Goal: Feedback & Contribution: Leave review/rating

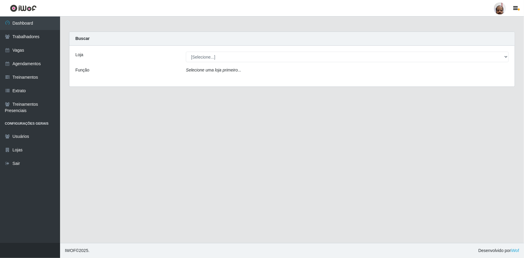
select select "252"
click at [186, 52] on select "[Selecione...] Mar Vermelho - Loja 05" at bounding box center [347, 57] width 323 height 11
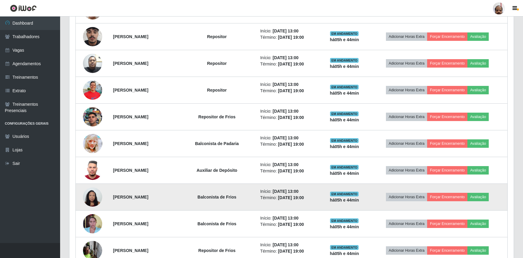
scroll to position [492, 0]
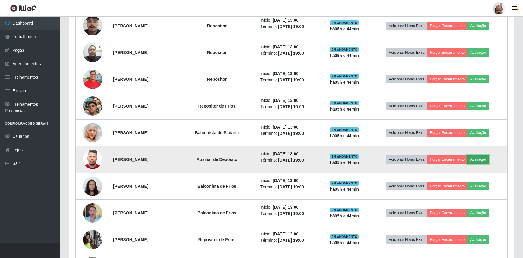
click at [482, 158] on button "Avaliação" at bounding box center [477, 159] width 21 height 8
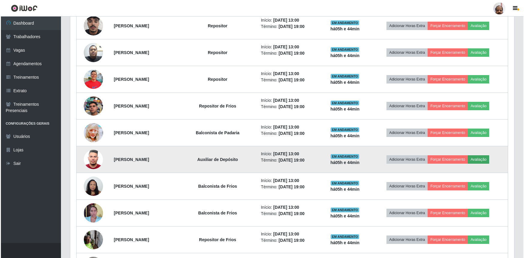
scroll to position [125, 441]
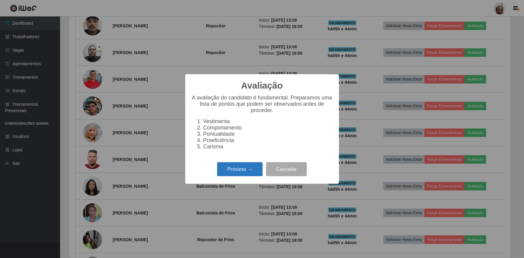
click at [242, 172] on button "Próximo →" at bounding box center [240, 169] width 46 height 14
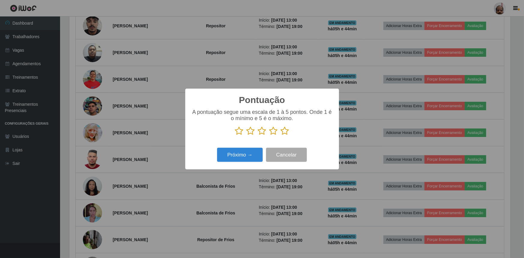
scroll to position [300359, 300042]
click at [239, 130] on icon at bounding box center [239, 131] width 8 height 9
click at [235, 136] on input "radio" at bounding box center [235, 136] width 0 height 0
click at [243, 153] on button "Próximo →" at bounding box center [240, 155] width 46 height 14
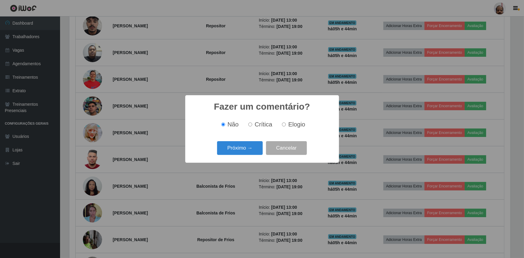
click at [250, 125] on input "Crítica" at bounding box center [250, 125] width 4 height 4
radio input "true"
click at [236, 151] on button "Próximo →" at bounding box center [240, 148] width 46 height 14
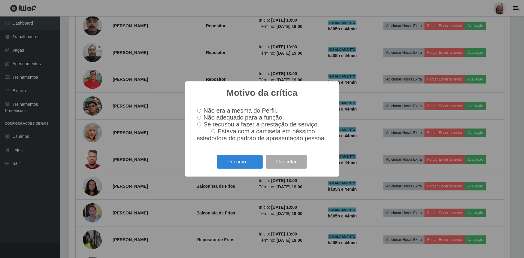
click at [197, 117] on input "Não adequado para a função." at bounding box center [199, 118] width 4 height 4
radio input "true"
click at [234, 165] on button "Próximo →" at bounding box center [240, 162] width 46 height 14
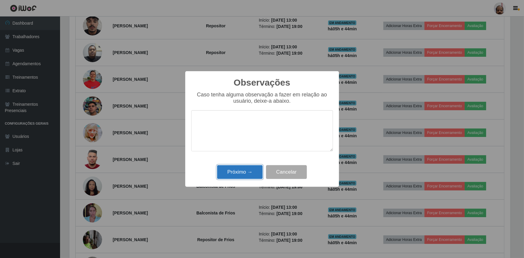
click at [242, 168] on button "Próximo →" at bounding box center [240, 172] width 46 height 14
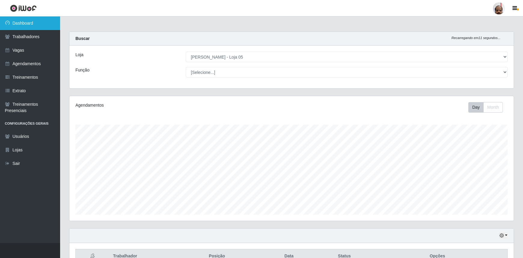
scroll to position [0, 0]
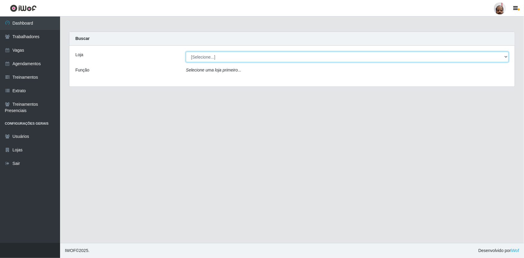
click at [205, 57] on select "[Selecione...] Mar Vermelho - Loja 05" at bounding box center [347, 57] width 323 height 11
select select "252"
click at [186, 52] on select "[Selecione...] Mar Vermelho - Loja 05" at bounding box center [347, 57] width 323 height 11
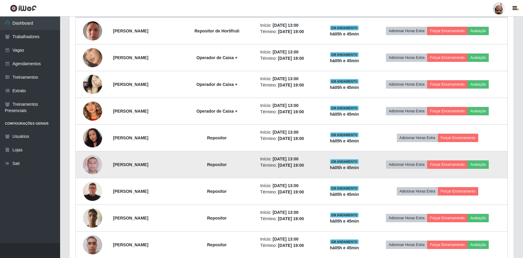
scroll to position [273, 0]
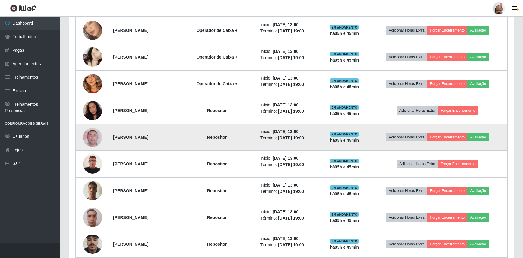
click at [92, 134] on img at bounding box center [92, 137] width 19 height 34
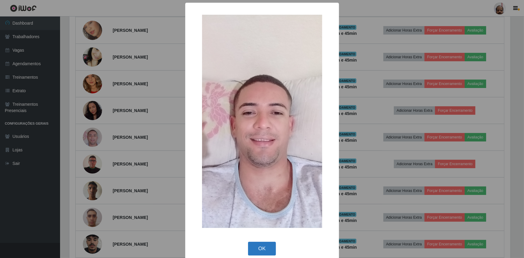
click at [256, 247] on button "OK" at bounding box center [262, 249] width 28 height 14
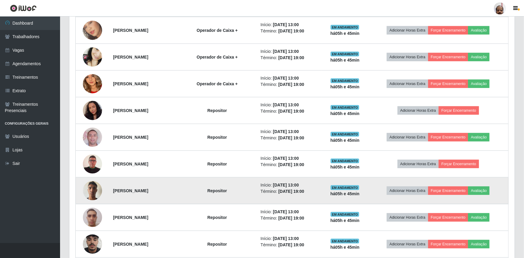
scroll to position [125, 444]
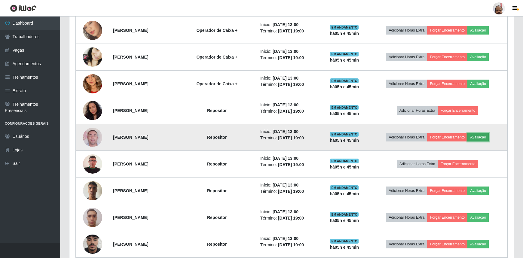
click at [485, 137] on button "Avaliação" at bounding box center [477, 137] width 21 height 8
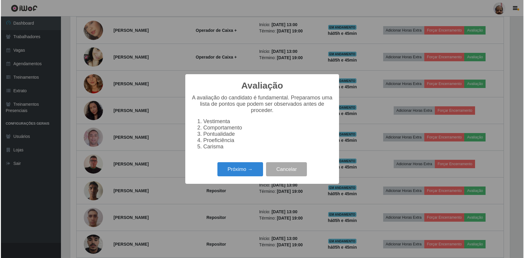
scroll to position [125, 441]
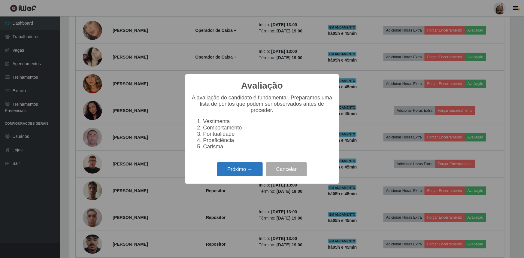
click at [242, 174] on button "Próximo →" at bounding box center [240, 169] width 46 height 14
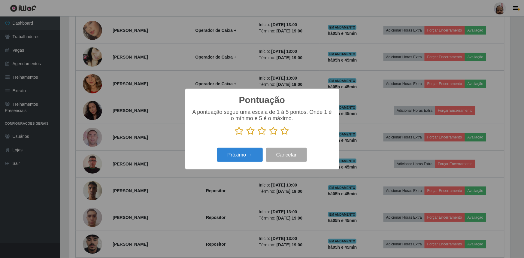
click at [284, 129] on icon at bounding box center [285, 131] width 8 height 9
click at [281, 136] on input "radio" at bounding box center [281, 136] width 0 height 0
click at [249, 153] on button "Próximo →" at bounding box center [240, 155] width 46 height 14
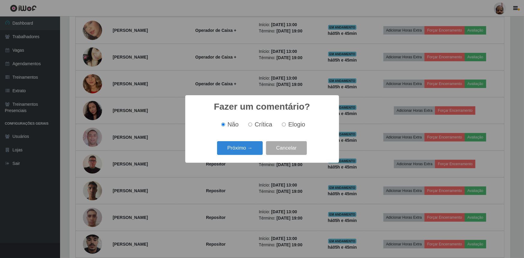
click at [285, 123] on input "Elogio" at bounding box center [284, 125] width 4 height 4
radio input "true"
click at [244, 149] on button "Próximo →" at bounding box center [240, 148] width 46 height 14
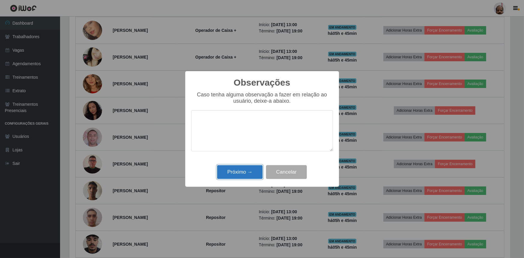
click at [237, 173] on button "Próximo →" at bounding box center [240, 172] width 46 height 14
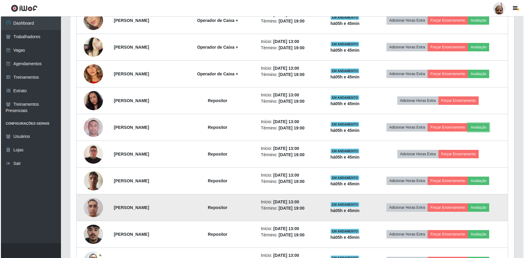
scroll to position [300, 0]
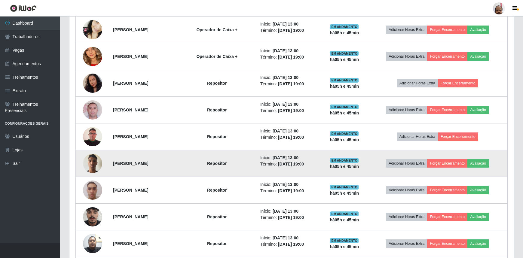
click at [91, 162] on img at bounding box center [92, 164] width 19 height 26
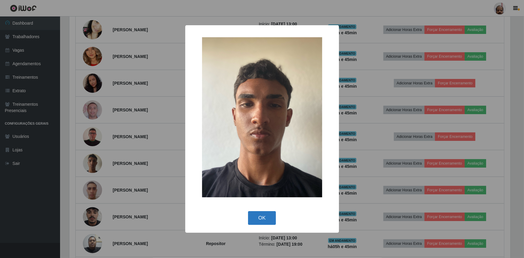
click at [262, 218] on button "OK" at bounding box center [262, 218] width 28 height 14
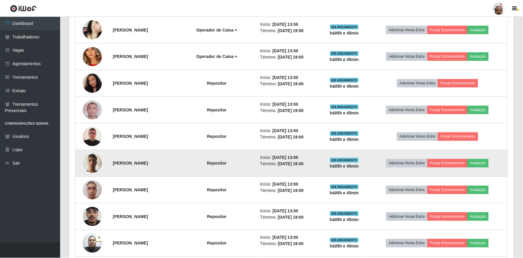
scroll to position [125, 444]
click at [486, 162] on button "Avaliação" at bounding box center [477, 163] width 21 height 8
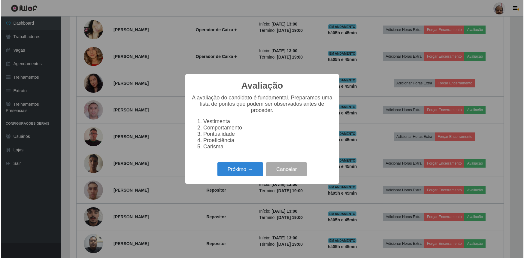
scroll to position [125, 441]
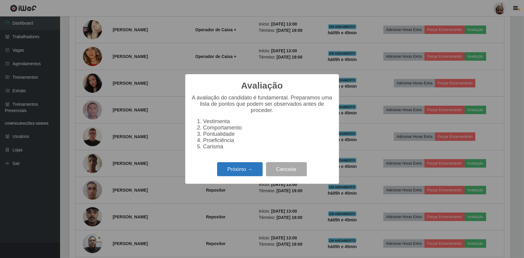
click at [249, 171] on button "Próximo →" at bounding box center [240, 169] width 46 height 14
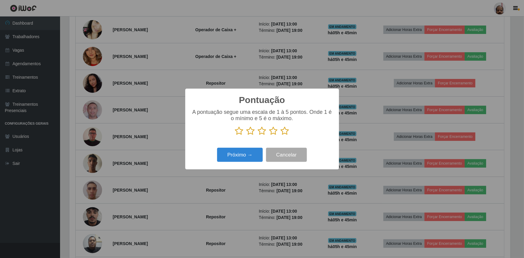
scroll to position [300359, 300042]
click at [285, 130] on icon at bounding box center [285, 131] width 8 height 9
click at [281, 136] on input "radio" at bounding box center [281, 136] width 0 height 0
click at [250, 154] on button "Próximo →" at bounding box center [240, 155] width 46 height 14
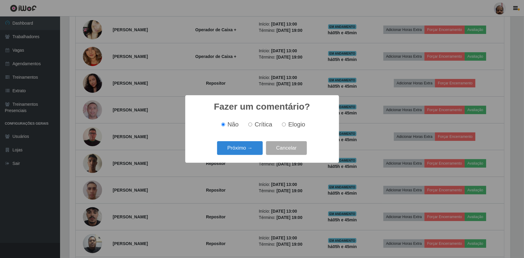
click at [284, 126] on input "Elogio" at bounding box center [284, 125] width 4 height 4
radio input "true"
click at [249, 154] on button "Próximo →" at bounding box center [240, 148] width 46 height 14
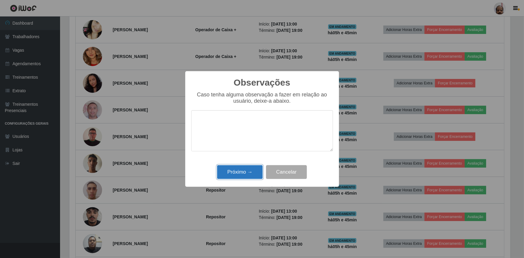
click at [241, 171] on button "Próximo →" at bounding box center [240, 172] width 46 height 14
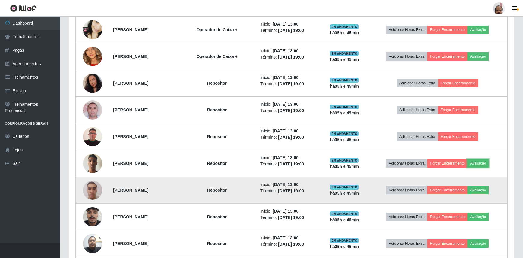
scroll to position [328, 0]
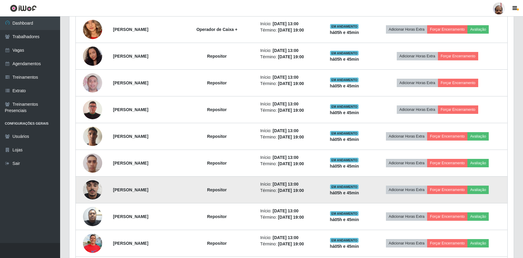
click at [93, 187] on img at bounding box center [92, 190] width 19 height 34
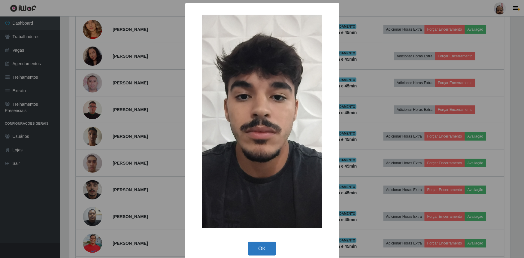
click at [258, 246] on button "OK" at bounding box center [262, 249] width 28 height 14
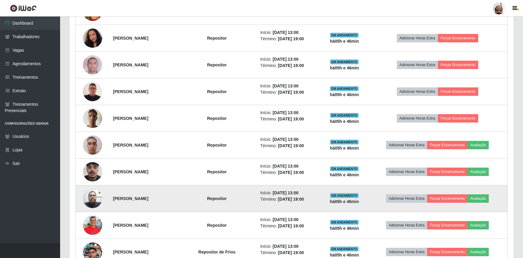
scroll to position [355, 0]
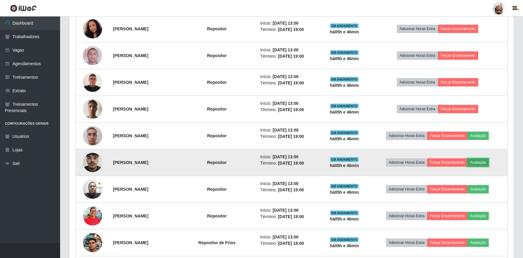
click at [485, 160] on button "Avaliação" at bounding box center [477, 162] width 21 height 8
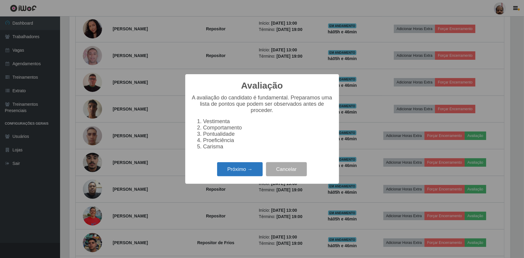
click at [230, 173] on button "Próximo →" at bounding box center [240, 169] width 46 height 14
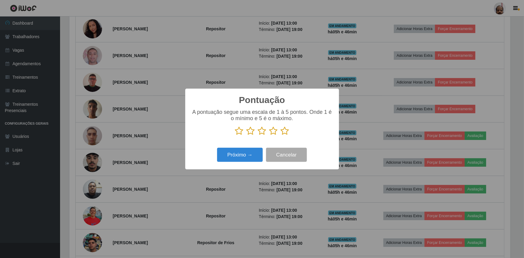
click at [237, 132] on icon at bounding box center [239, 131] width 8 height 9
click at [235, 136] on input "radio" at bounding box center [235, 136] width 0 height 0
click at [247, 154] on button "Próximo →" at bounding box center [240, 155] width 46 height 14
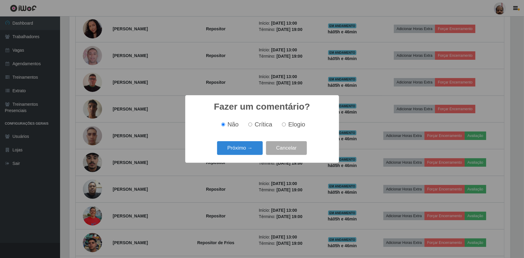
click at [250, 126] on input "Crítica" at bounding box center [250, 125] width 4 height 4
radio input "true"
click at [251, 145] on button "Próximo →" at bounding box center [240, 148] width 46 height 14
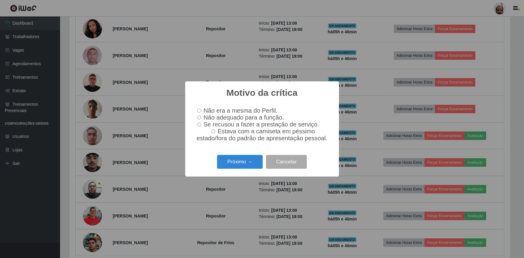
click at [198, 117] on input "Não adequado para a função." at bounding box center [199, 118] width 4 height 4
radio input "true"
click at [242, 164] on button "Próximo →" at bounding box center [240, 162] width 46 height 14
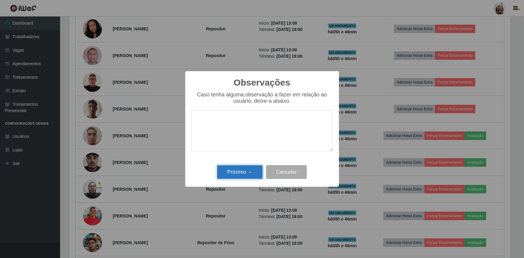
click at [250, 171] on button "Próximo →" at bounding box center [240, 172] width 46 height 14
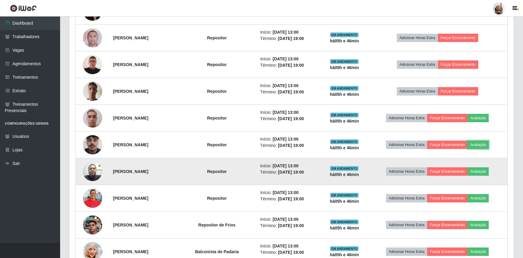
scroll to position [382, 0]
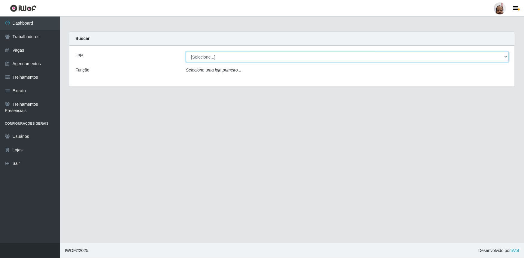
click at [206, 56] on select "[Selecione...] Mar Vermelho - Loja 05" at bounding box center [347, 57] width 323 height 11
select select "252"
click at [186, 52] on select "[Selecione...] Mar Vermelho - Loja 05" at bounding box center [347, 57] width 323 height 11
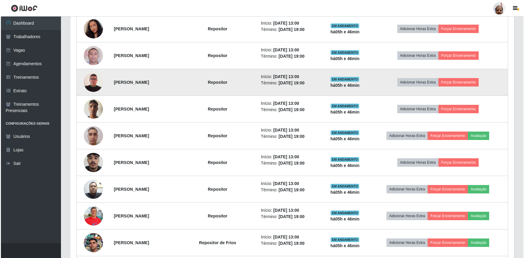
scroll to position [382, 0]
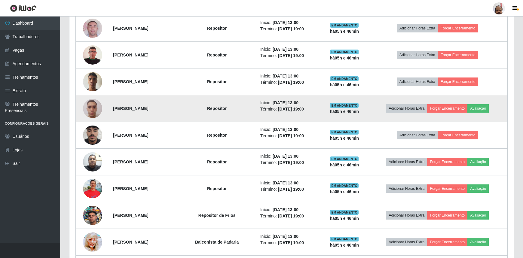
click at [92, 108] on img at bounding box center [92, 109] width 19 height 26
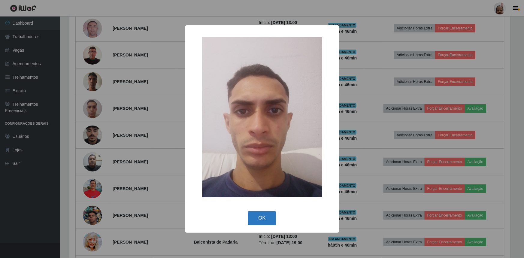
click at [261, 214] on button "OK" at bounding box center [262, 218] width 28 height 14
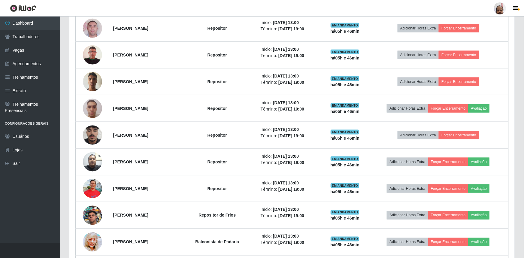
scroll to position [125, 444]
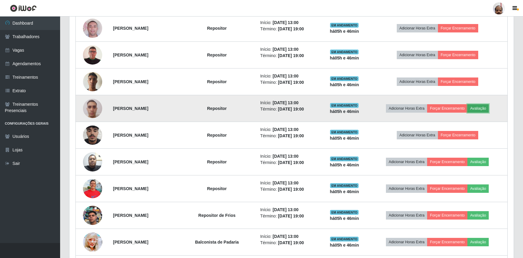
click at [481, 105] on button "Avaliação" at bounding box center [477, 108] width 21 height 8
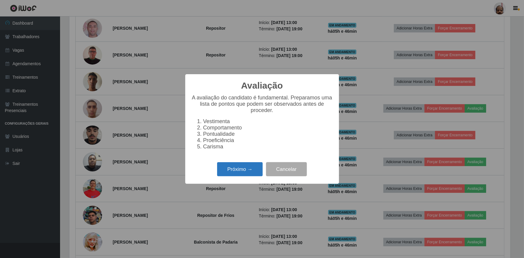
click at [234, 172] on button "Próximo →" at bounding box center [240, 169] width 46 height 14
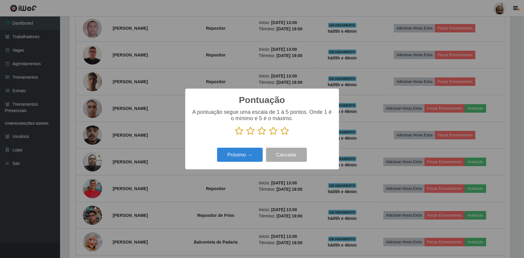
scroll to position [300359, 300042]
click at [283, 132] on icon at bounding box center [285, 131] width 8 height 9
click at [281, 136] on input "radio" at bounding box center [281, 136] width 0 height 0
click at [248, 154] on button "Próximo →" at bounding box center [240, 155] width 46 height 14
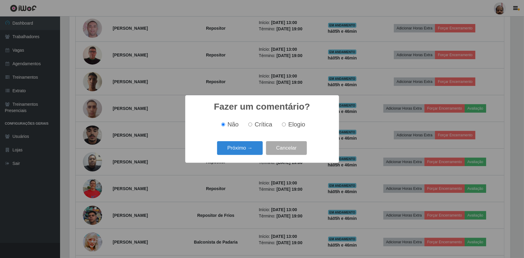
click at [283, 125] on input "Elogio" at bounding box center [284, 125] width 4 height 4
radio input "true"
click at [237, 149] on button "Próximo →" at bounding box center [240, 148] width 46 height 14
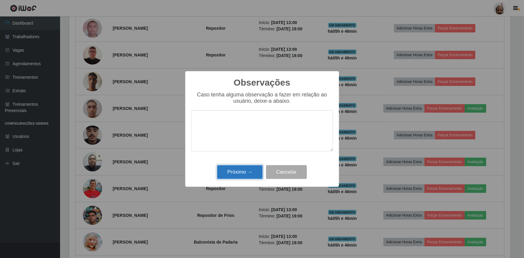
click at [242, 172] on button "Próximo →" at bounding box center [240, 172] width 46 height 14
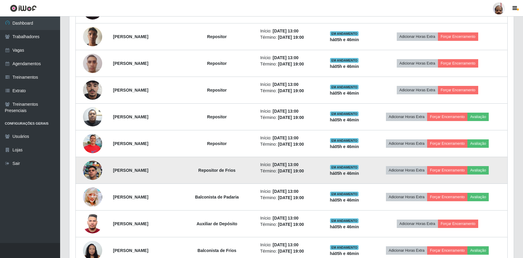
scroll to position [437, 0]
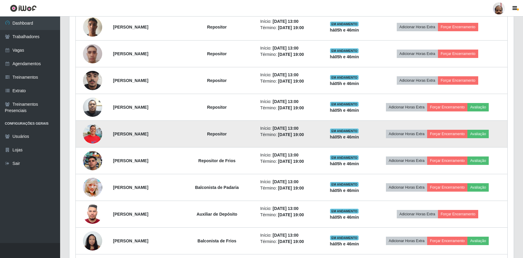
click at [93, 133] on img at bounding box center [92, 134] width 19 height 26
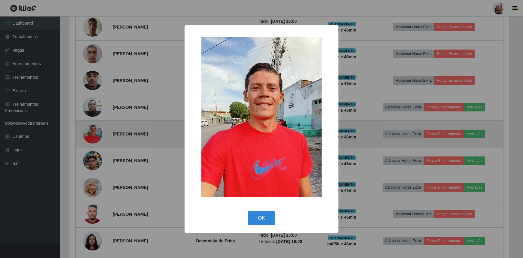
scroll to position [125, 441]
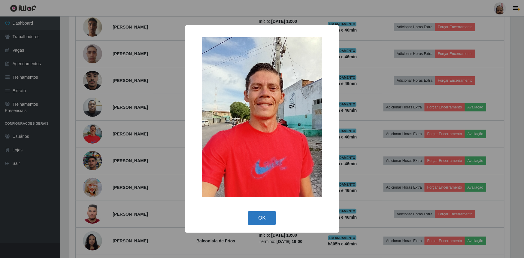
click at [267, 217] on button "OK" at bounding box center [262, 218] width 28 height 14
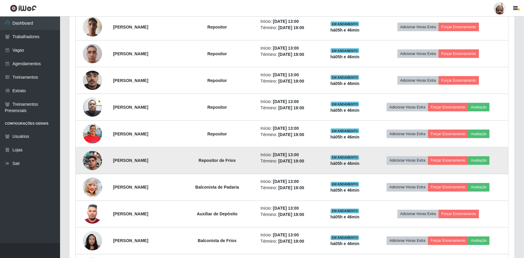
scroll to position [125, 444]
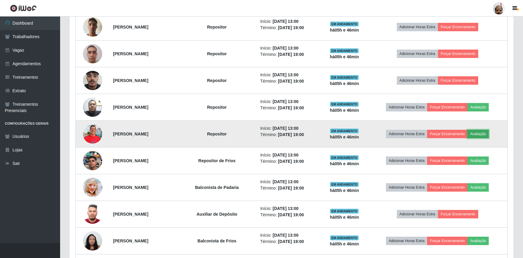
click at [480, 133] on button "Avaliação" at bounding box center [477, 134] width 21 height 8
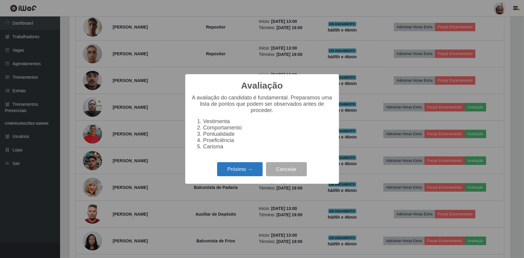
click at [241, 171] on button "Próximo →" at bounding box center [240, 169] width 46 height 14
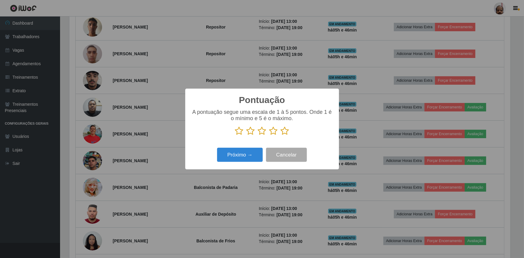
scroll to position [300359, 300042]
click at [285, 131] on icon at bounding box center [285, 131] width 8 height 9
click at [281, 136] on input "radio" at bounding box center [281, 136] width 0 height 0
click at [243, 153] on button "Próximo →" at bounding box center [240, 155] width 46 height 14
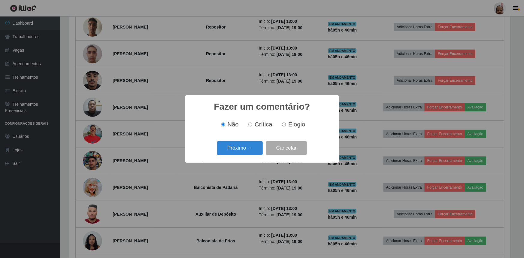
click at [283, 126] on input "Elogio" at bounding box center [284, 125] width 4 height 4
radio input "true"
click at [247, 151] on button "Próximo →" at bounding box center [240, 148] width 46 height 14
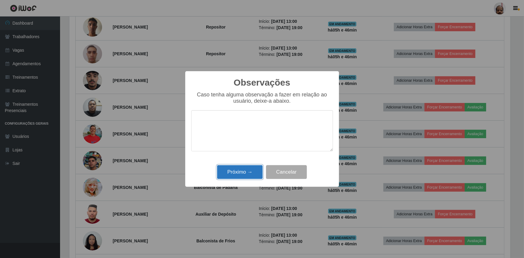
click at [241, 172] on button "Próximo →" at bounding box center [240, 172] width 46 height 14
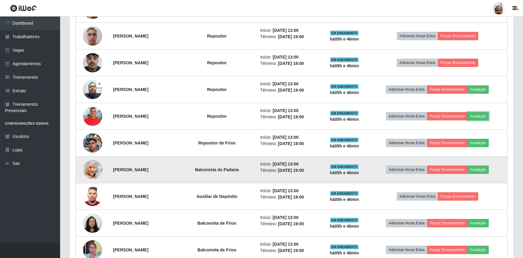
scroll to position [464, 0]
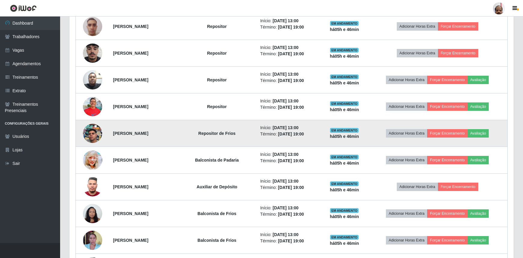
click at [88, 131] on img at bounding box center [92, 133] width 19 height 34
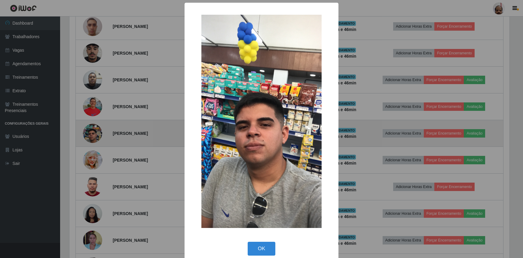
scroll to position [0, 0]
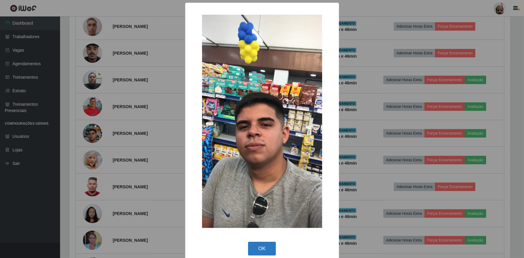
click at [263, 248] on button "OK" at bounding box center [262, 249] width 28 height 14
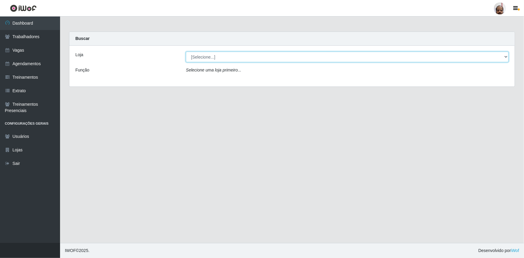
click at [200, 57] on select "[Selecione...] Mar Vermelho - Loja 05" at bounding box center [347, 57] width 323 height 11
select select "252"
click at [186, 52] on select "[Selecione...] Mar Vermelho - Loja 05" at bounding box center [347, 57] width 323 height 11
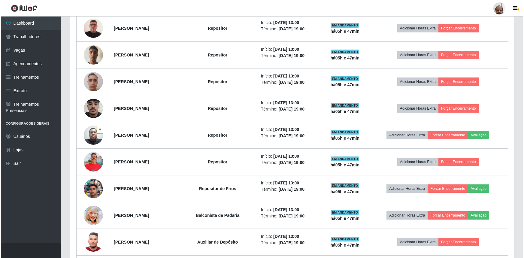
scroll to position [410, 0]
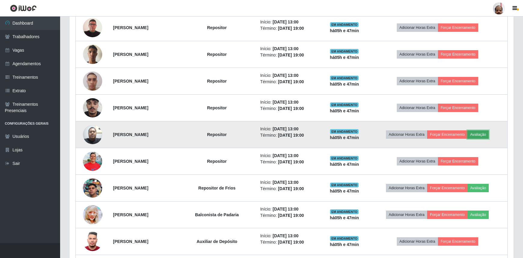
click at [489, 133] on button "Avaliação" at bounding box center [477, 134] width 21 height 8
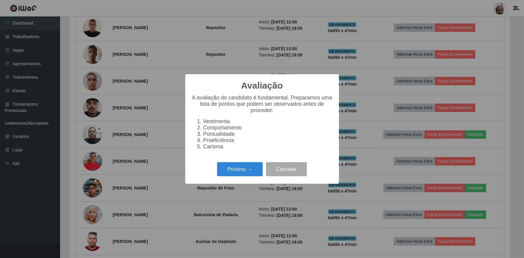
scroll to position [125, 441]
click at [246, 172] on button "Próximo →" at bounding box center [240, 169] width 46 height 14
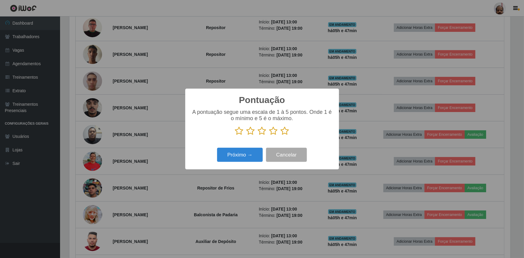
scroll to position [300359, 300042]
click at [285, 131] on icon at bounding box center [285, 131] width 8 height 9
click at [281, 136] on input "radio" at bounding box center [281, 136] width 0 height 0
click at [245, 153] on button "Próximo →" at bounding box center [240, 155] width 46 height 14
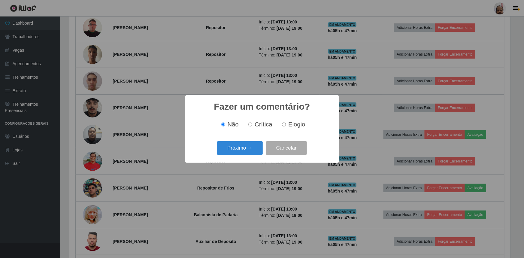
click at [282, 125] on input "Elogio" at bounding box center [284, 125] width 4 height 4
radio input "true"
click at [239, 150] on button "Próximo →" at bounding box center [240, 148] width 46 height 14
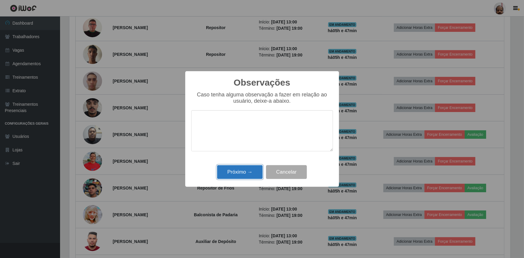
click at [235, 174] on button "Próximo →" at bounding box center [240, 172] width 46 height 14
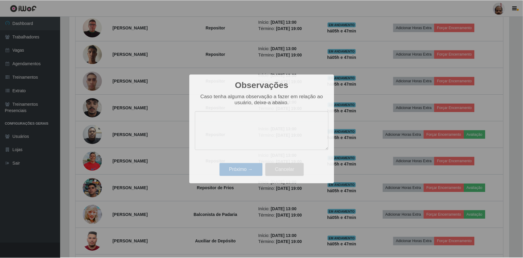
scroll to position [125, 444]
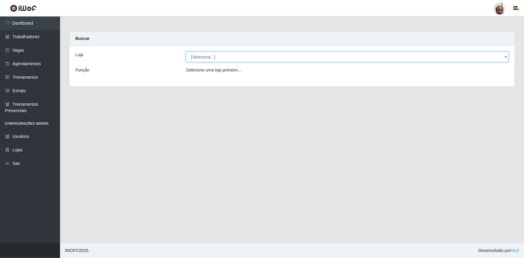
click at [221, 57] on select "[Selecione...] Mar Vermelho - Loja 05" at bounding box center [347, 57] width 323 height 11
select select "252"
click at [186, 52] on select "[Selecione...] Mar Vermelho - Loja 05" at bounding box center [347, 57] width 323 height 11
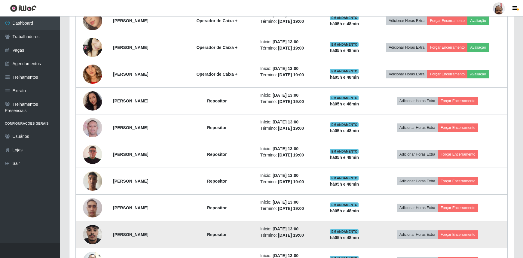
scroll to position [273, 0]
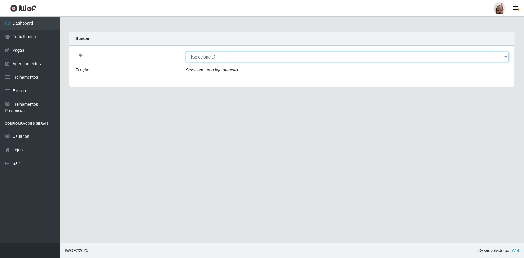
click at [199, 56] on select "[Selecione...] Mar Vermelho - Loja 05" at bounding box center [347, 57] width 323 height 11
select select "252"
click at [186, 52] on select "[Selecione...] Mar Vermelho - Loja 05" at bounding box center [347, 57] width 323 height 11
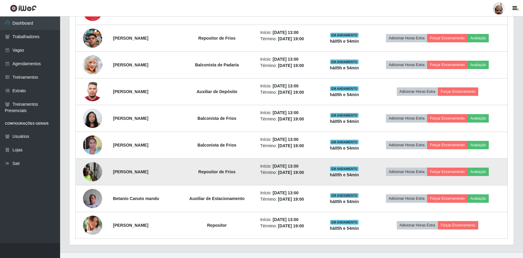
scroll to position [568, 0]
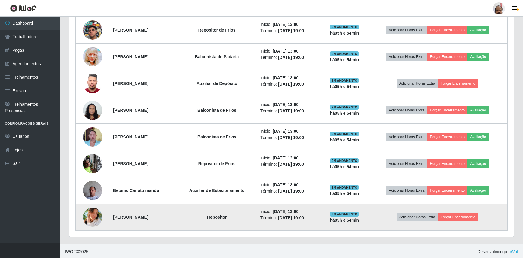
click at [87, 215] on img at bounding box center [92, 217] width 19 height 19
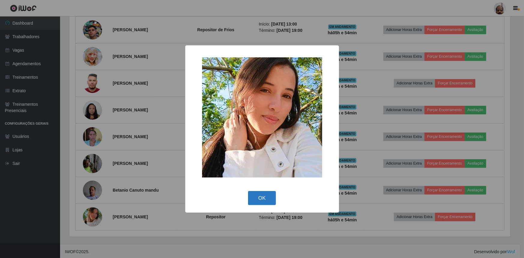
click at [258, 198] on button "OK" at bounding box center [262, 198] width 28 height 14
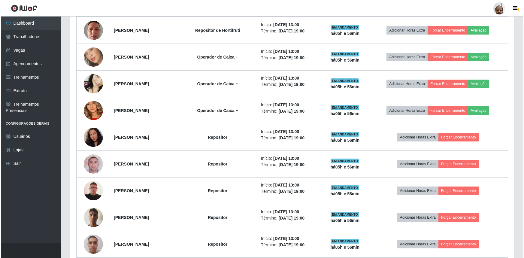
scroll to position [212, 0]
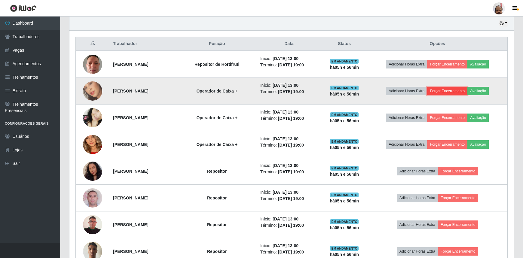
click at [448, 90] on button "Forçar Encerramento" at bounding box center [447, 91] width 40 height 8
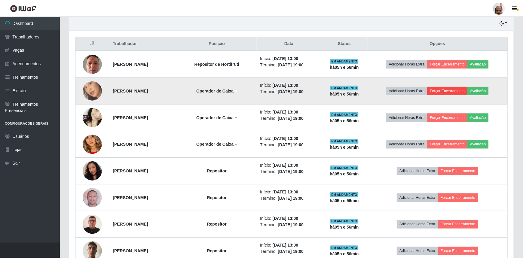
scroll to position [125, 441]
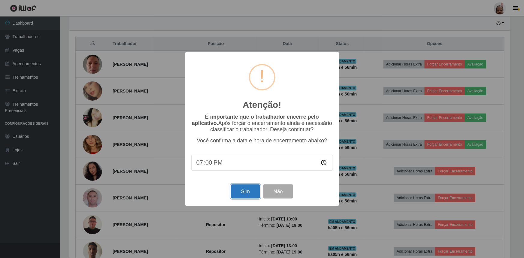
click at [246, 193] on button "Sim" at bounding box center [245, 191] width 29 height 14
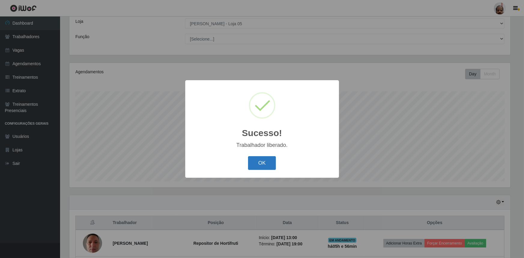
click at [261, 161] on button "OK" at bounding box center [262, 163] width 28 height 14
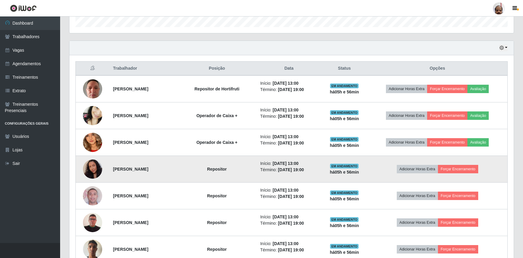
scroll to position [197, 0]
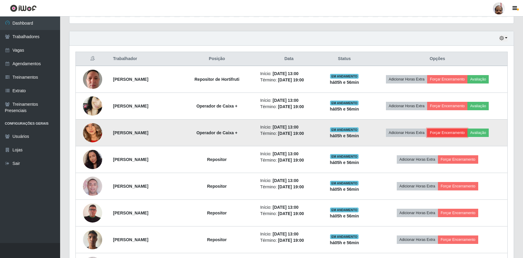
click at [460, 132] on button "Forçar Encerramento" at bounding box center [447, 133] width 40 height 8
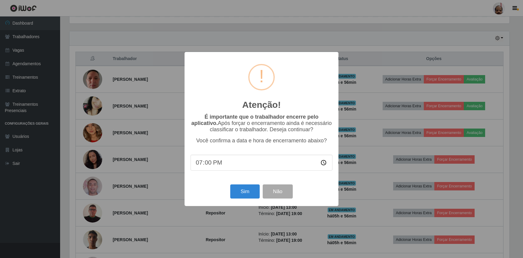
scroll to position [125, 441]
click at [243, 192] on button "Sim" at bounding box center [245, 191] width 29 height 14
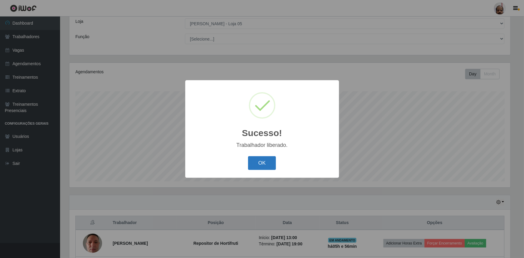
click at [260, 163] on button "OK" at bounding box center [262, 163] width 28 height 14
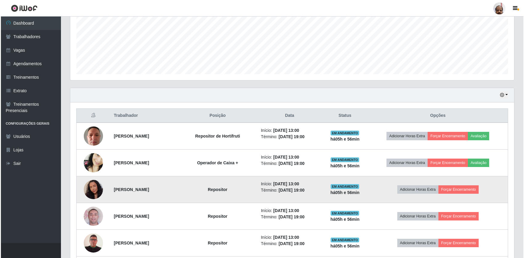
scroll to position [143, 0]
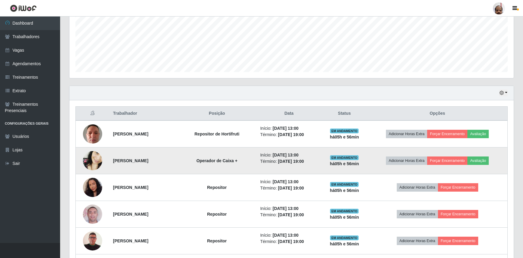
click at [90, 159] on img at bounding box center [92, 161] width 19 height 42
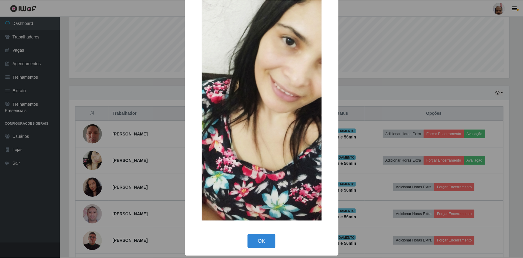
scroll to position [54, 0]
click at [262, 238] on button "OK" at bounding box center [262, 241] width 28 height 14
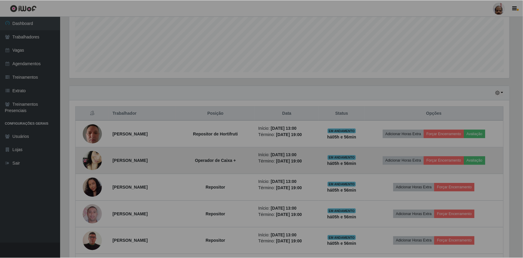
scroll to position [125, 444]
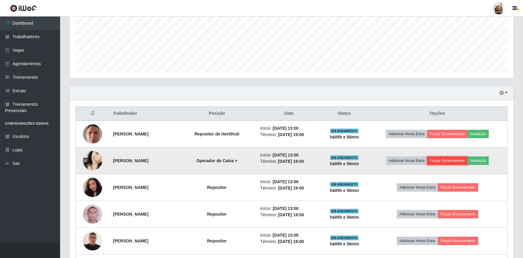
click at [449, 161] on button "Forçar Encerramento" at bounding box center [447, 161] width 40 height 8
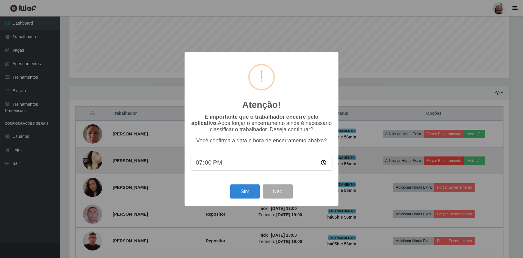
scroll to position [0, 0]
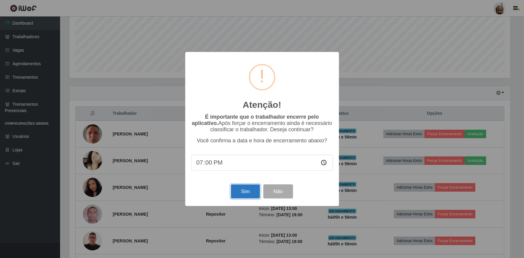
click at [243, 195] on button "Sim" at bounding box center [245, 191] width 29 height 14
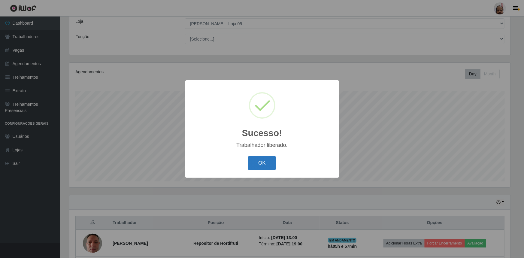
click at [261, 159] on button "OK" at bounding box center [262, 163] width 28 height 14
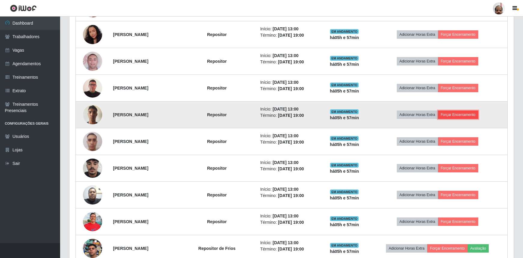
click at [467, 113] on button "Forçar Encerramento" at bounding box center [458, 115] width 40 height 8
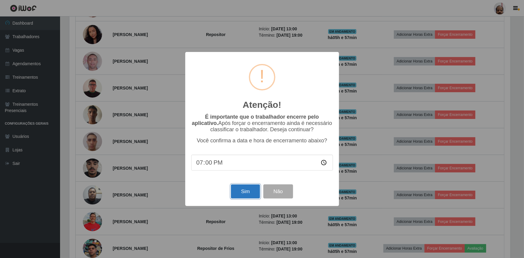
click at [243, 190] on button "Sim" at bounding box center [245, 191] width 29 height 14
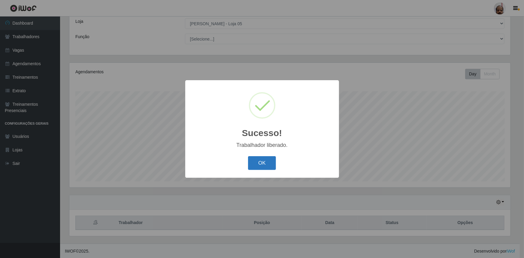
click at [255, 163] on button "OK" at bounding box center [262, 163] width 28 height 14
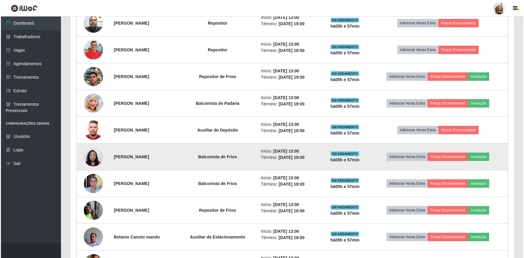
scroll to position [416, 0]
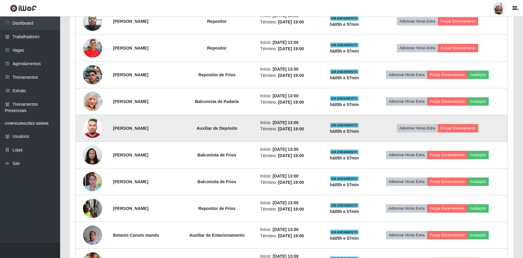
click at [90, 126] on img at bounding box center [92, 128] width 19 height 26
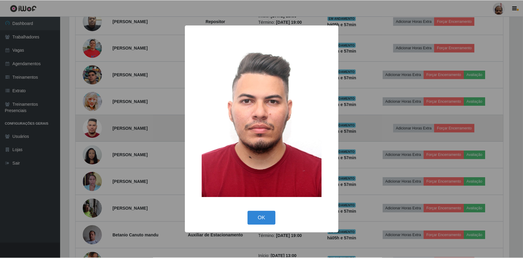
scroll to position [125, 441]
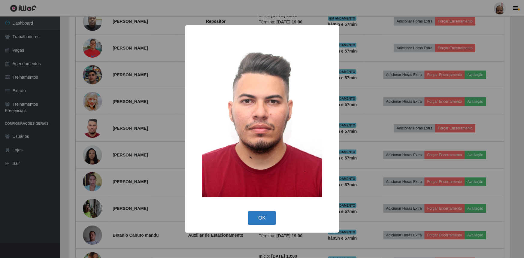
click at [261, 217] on button "OK" at bounding box center [262, 218] width 28 height 14
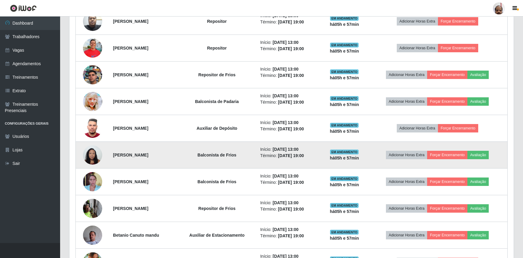
scroll to position [125, 444]
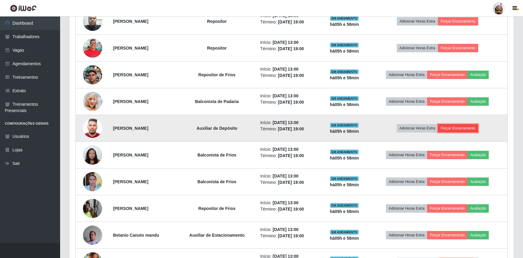
click at [461, 126] on button "Forçar Encerramento" at bounding box center [458, 128] width 40 height 8
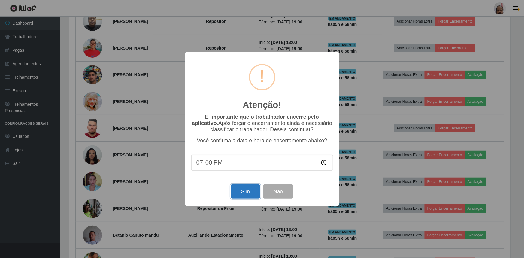
click at [245, 198] on button "Sim" at bounding box center [245, 191] width 29 height 14
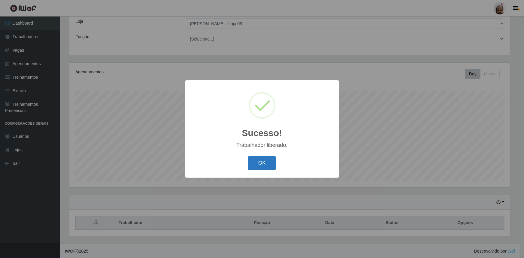
click at [267, 160] on button "OK" at bounding box center [262, 163] width 28 height 14
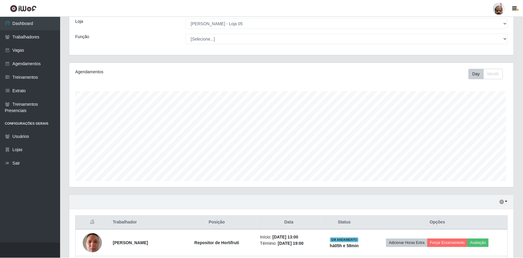
scroll to position [125, 444]
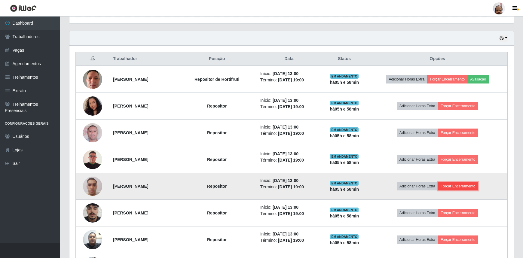
click at [465, 184] on button "Forçar Encerramento" at bounding box center [458, 186] width 40 height 8
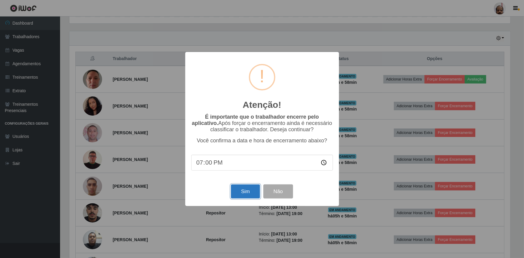
click at [246, 192] on button "Sim" at bounding box center [245, 191] width 29 height 14
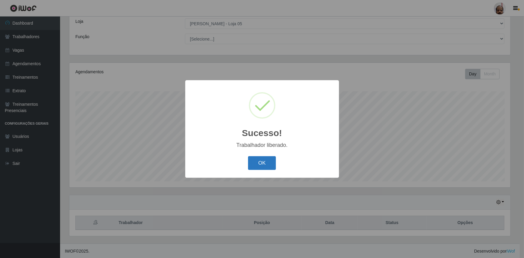
click at [257, 161] on button "OK" at bounding box center [262, 163] width 28 height 14
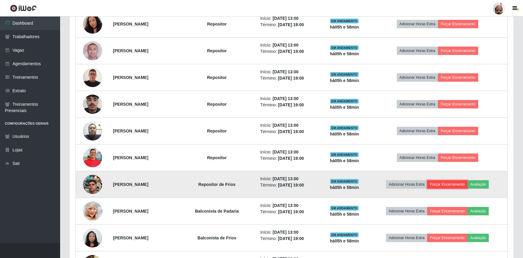
click at [458, 183] on button "Forçar Encerramento" at bounding box center [447, 184] width 40 height 8
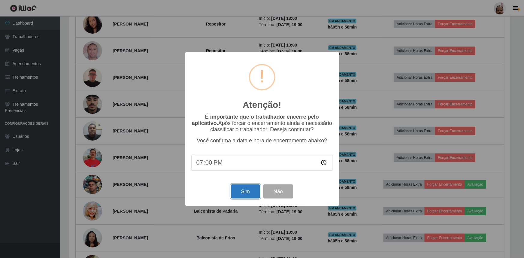
click at [243, 191] on button "Sim" at bounding box center [245, 191] width 29 height 14
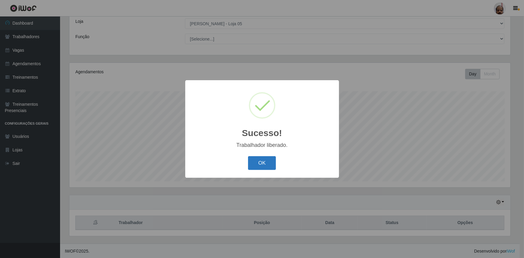
click at [261, 163] on button "OK" at bounding box center [262, 163] width 28 height 14
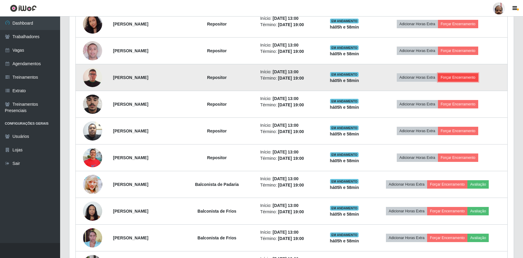
click at [471, 75] on button "Forçar Encerramento" at bounding box center [458, 77] width 40 height 8
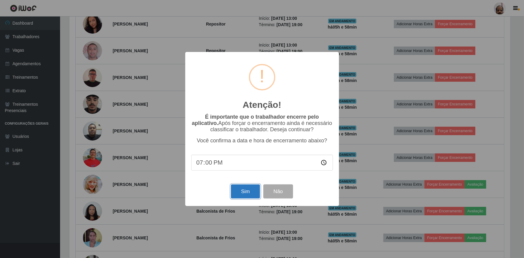
click at [247, 193] on button "Sim" at bounding box center [245, 191] width 29 height 14
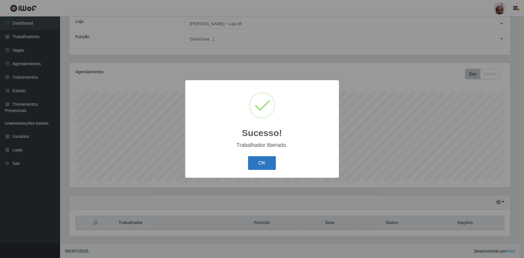
click at [264, 166] on button "OK" at bounding box center [262, 163] width 28 height 14
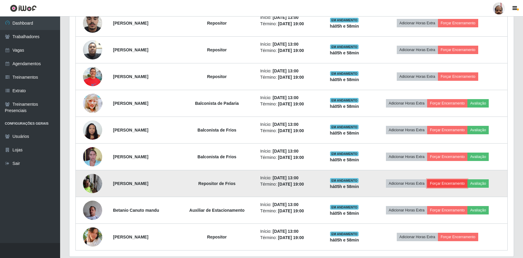
click at [453, 183] on button "Forçar Encerramento" at bounding box center [447, 183] width 40 height 8
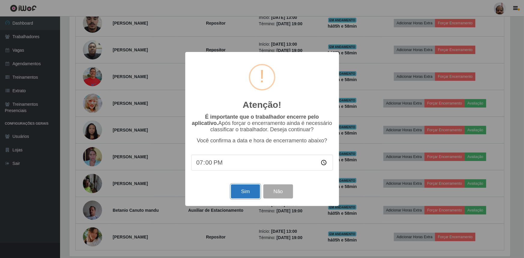
click at [240, 192] on button "Sim" at bounding box center [245, 191] width 29 height 14
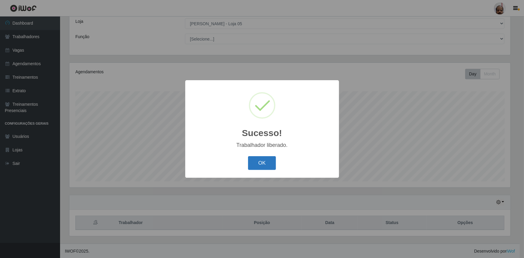
click at [261, 164] on button "OK" at bounding box center [262, 163] width 28 height 14
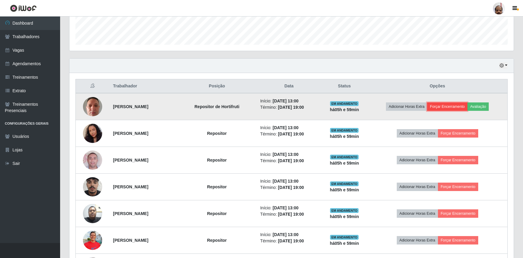
click at [454, 105] on button "Forçar Encerramento" at bounding box center [447, 106] width 40 height 8
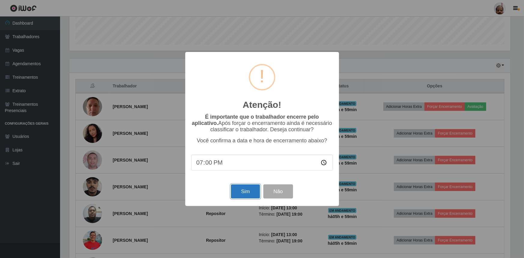
click at [239, 193] on button "Sim" at bounding box center [245, 191] width 29 height 14
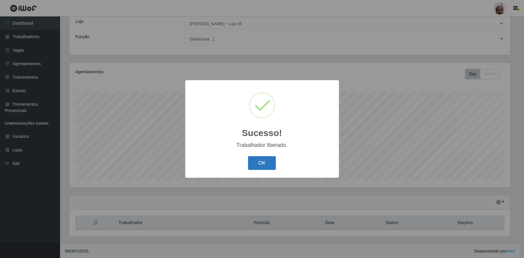
click at [264, 168] on button "OK" at bounding box center [262, 163] width 28 height 14
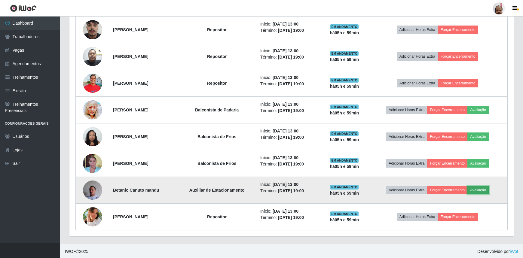
click at [484, 188] on button "Avaliação" at bounding box center [477, 190] width 21 height 8
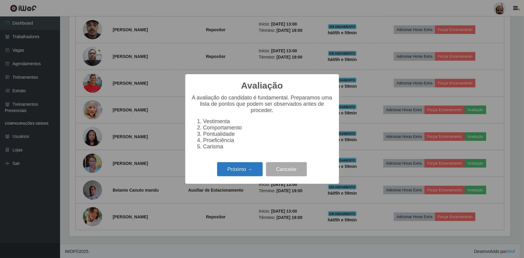
click at [245, 174] on button "Próximo →" at bounding box center [240, 169] width 46 height 14
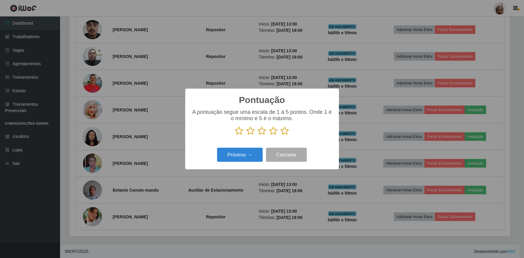
click at [285, 130] on icon at bounding box center [285, 131] width 8 height 9
click at [281, 136] on input "radio" at bounding box center [281, 136] width 0 height 0
click at [243, 156] on button "Próximo →" at bounding box center [240, 155] width 46 height 14
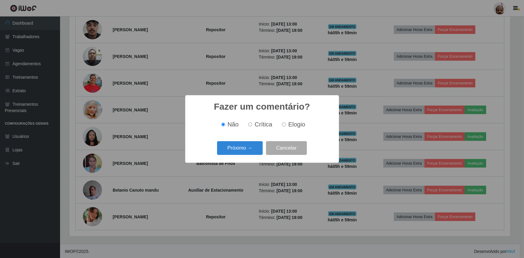
click at [283, 125] on input "Elogio" at bounding box center [284, 125] width 4 height 4
radio input "true"
click at [245, 151] on button "Próximo →" at bounding box center [240, 148] width 46 height 14
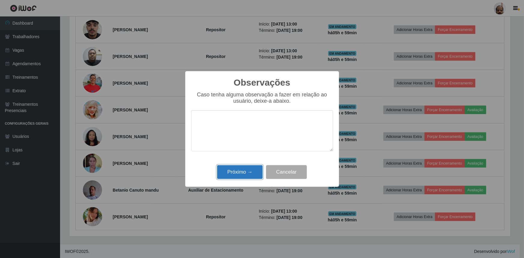
click at [238, 176] on button "Próximo →" at bounding box center [240, 172] width 46 height 14
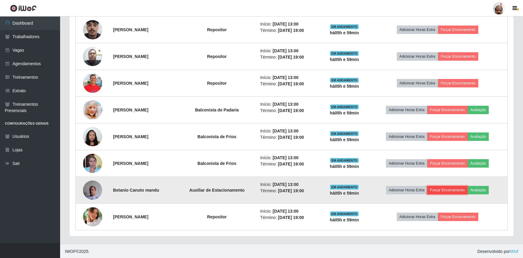
click at [446, 189] on button "Forçar Encerramento" at bounding box center [447, 190] width 40 height 8
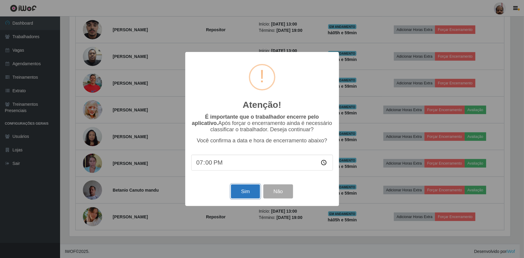
click at [246, 194] on button "Sim" at bounding box center [245, 191] width 29 height 14
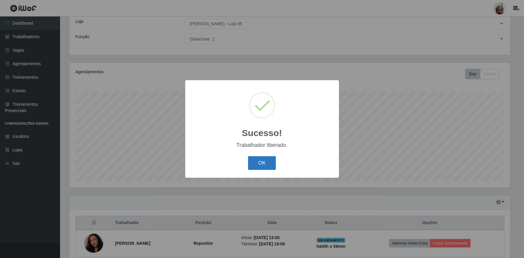
click at [257, 162] on button "OK" at bounding box center [262, 163] width 28 height 14
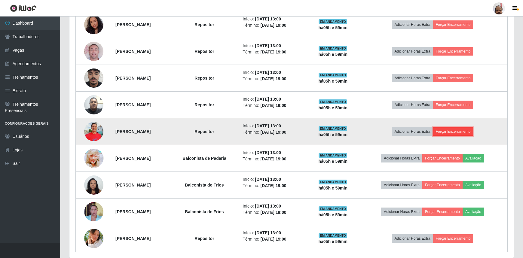
click at [465, 131] on button "Forçar Encerramento" at bounding box center [453, 131] width 40 height 8
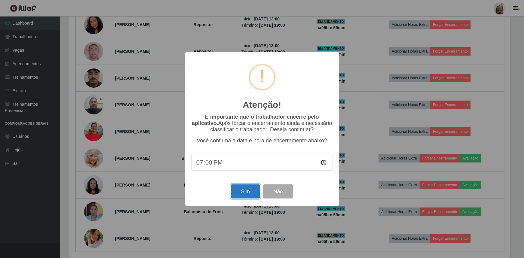
click at [245, 194] on button "Sim" at bounding box center [245, 191] width 29 height 14
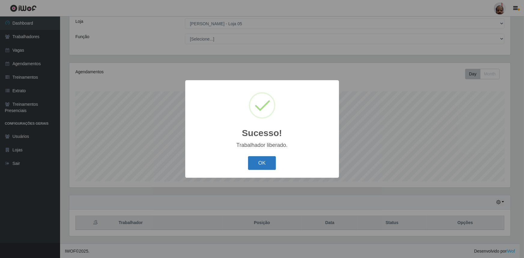
click at [261, 163] on button "OK" at bounding box center [262, 163] width 28 height 14
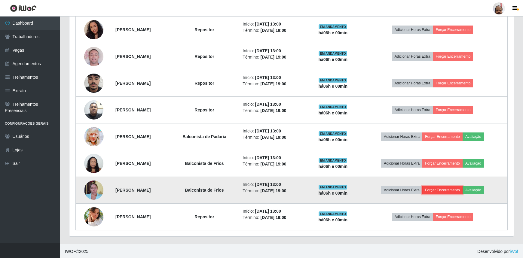
click at [460, 189] on button "Forçar Encerramento" at bounding box center [442, 190] width 40 height 8
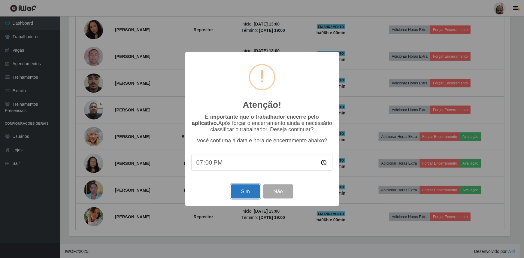
click at [247, 193] on button "Sim" at bounding box center [245, 191] width 29 height 14
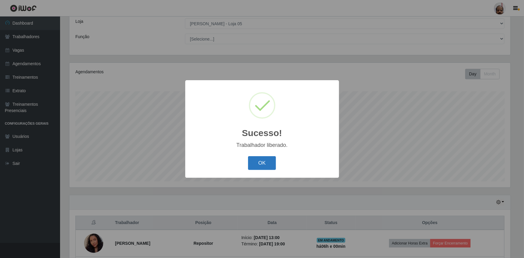
click at [256, 162] on button "OK" at bounding box center [262, 163] width 28 height 14
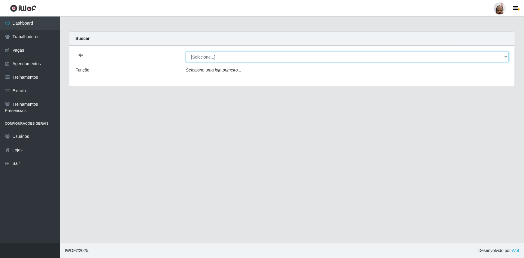
click at [214, 60] on select "[Selecione...] Mar Vermelho - Loja 05" at bounding box center [347, 57] width 323 height 11
select select "252"
click at [186, 52] on select "[Selecione...] Mar Vermelho - Loja 05" at bounding box center [347, 57] width 323 height 11
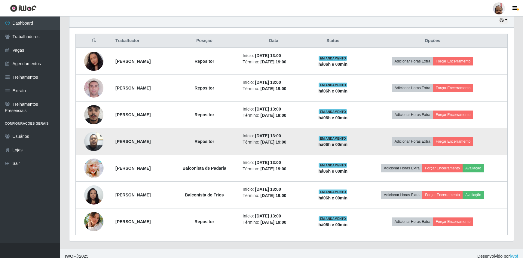
scroll to position [218, 0]
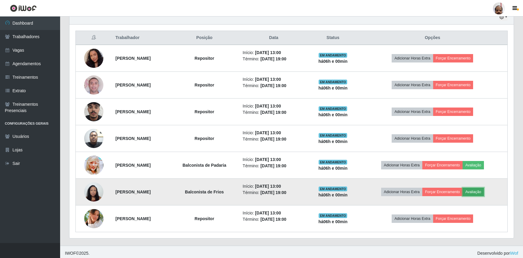
click at [478, 190] on button "Avaliação" at bounding box center [472, 192] width 21 height 8
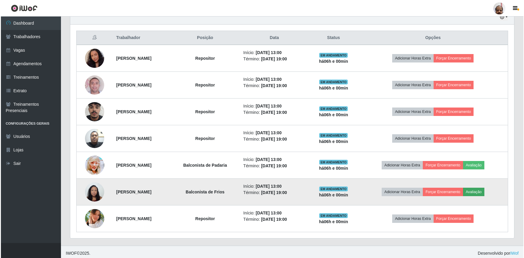
scroll to position [125, 441]
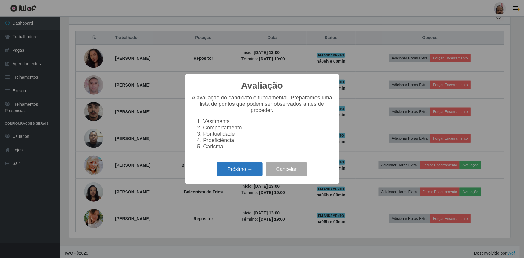
click at [239, 170] on button "Próximo →" at bounding box center [240, 169] width 46 height 14
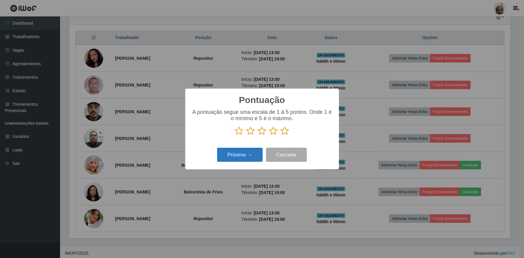
drag, startPoint x: 283, startPoint y: 131, endPoint x: 252, endPoint y: 155, distance: 39.2
click at [283, 130] on icon at bounding box center [285, 131] width 8 height 9
click at [281, 136] on input "radio" at bounding box center [281, 136] width 0 height 0
click at [244, 156] on button "Próximo →" at bounding box center [240, 155] width 46 height 14
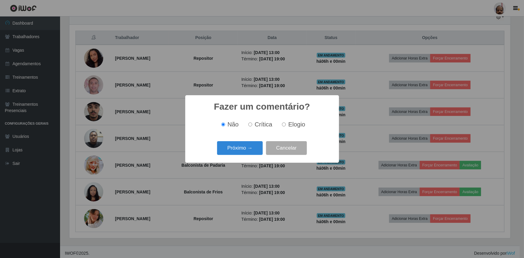
click at [283, 123] on input "Elogio" at bounding box center [284, 125] width 4 height 4
radio input "true"
click at [255, 149] on button "Próximo →" at bounding box center [240, 148] width 46 height 14
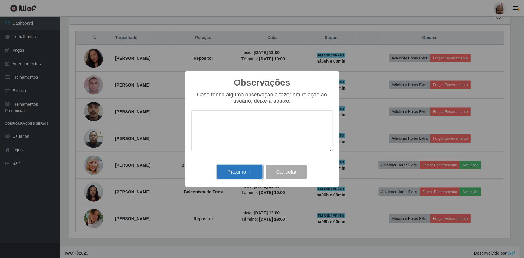
click at [242, 173] on button "Próximo →" at bounding box center [240, 172] width 46 height 14
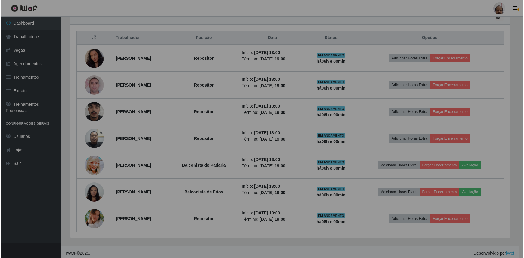
scroll to position [125, 444]
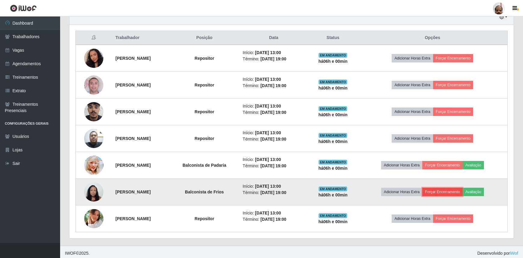
click at [453, 190] on button "Forçar Encerramento" at bounding box center [442, 192] width 40 height 8
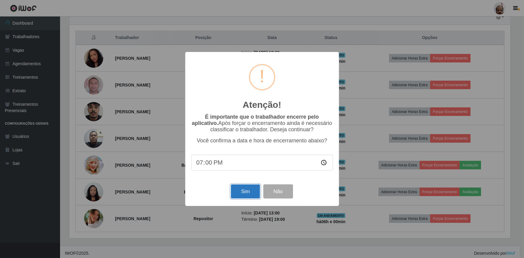
click at [243, 190] on button "Sim" at bounding box center [245, 191] width 29 height 14
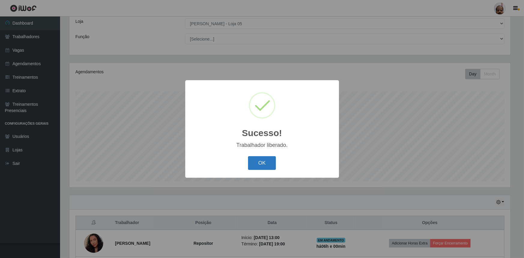
click at [258, 166] on button "OK" at bounding box center [262, 163] width 28 height 14
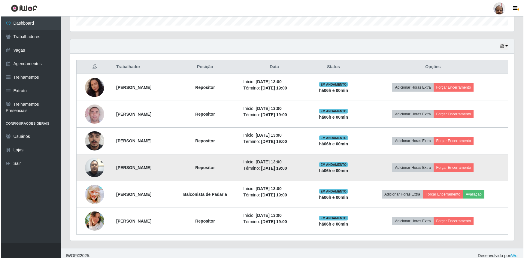
scroll to position [194, 0]
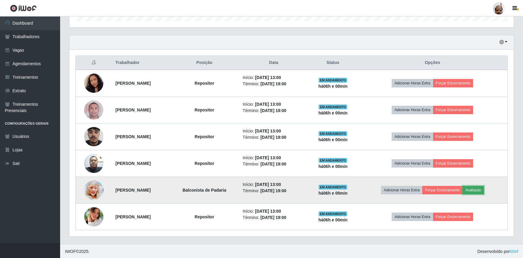
click at [482, 188] on button "Avaliação" at bounding box center [472, 190] width 21 height 8
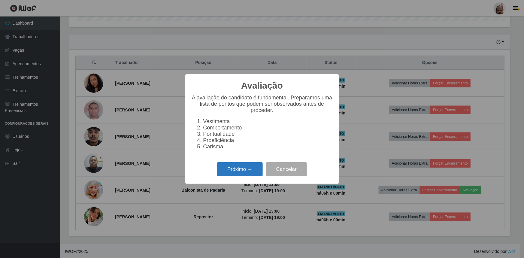
click at [244, 173] on button "Próximo →" at bounding box center [240, 169] width 46 height 14
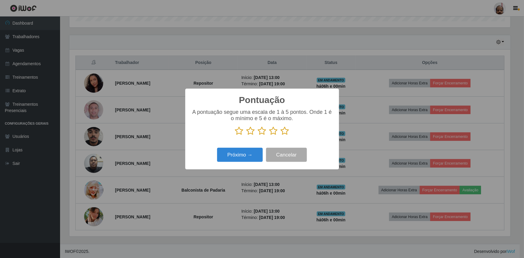
click at [282, 132] on icon at bounding box center [285, 131] width 8 height 9
click at [281, 136] on input "radio" at bounding box center [281, 136] width 0 height 0
click at [247, 153] on button "Próximo →" at bounding box center [240, 155] width 46 height 14
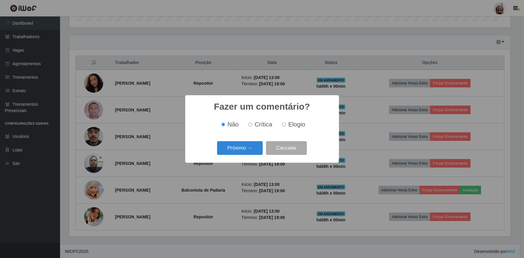
click at [285, 126] on input "Elogio" at bounding box center [284, 125] width 4 height 4
radio input "true"
click at [246, 149] on button "Próximo →" at bounding box center [240, 148] width 46 height 14
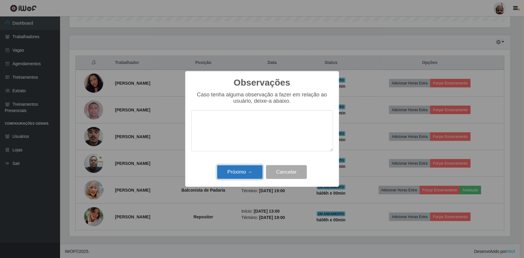
click at [245, 175] on button "Próximo →" at bounding box center [240, 172] width 46 height 14
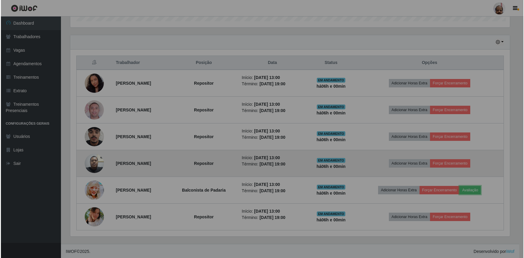
scroll to position [125, 444]
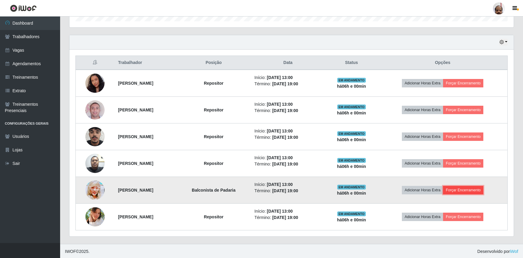
click at [469, 188] on button "Forçar Encerramento" at bounding box center [463, 190] width 40 height 8
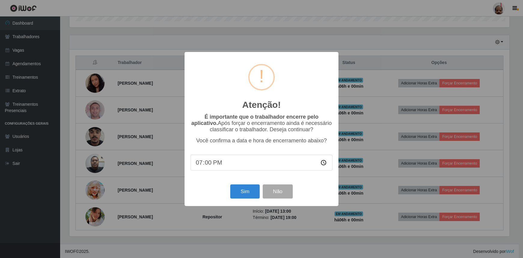
scroll to position [125, 441]
click at [242, 190] on button "Sim" at bounding box center [245, 191] width 29 height 14
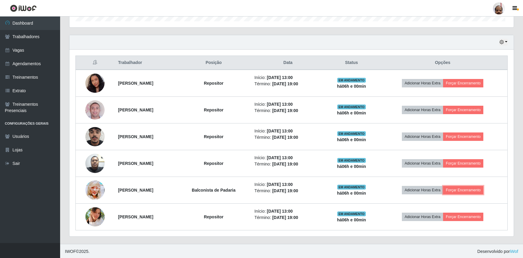
scroll to position [0, 0]
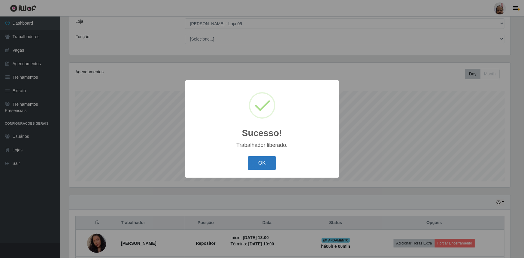
click at [261, 158] on button "OK" at bounding box center [262, 163] width 28 height 14
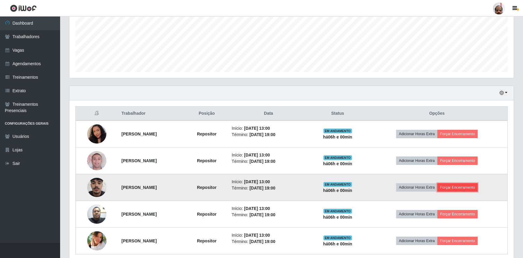
click at [466, 187] on button "Forçar Encerramento" at bounding box center [457, 187] width 40 height 8
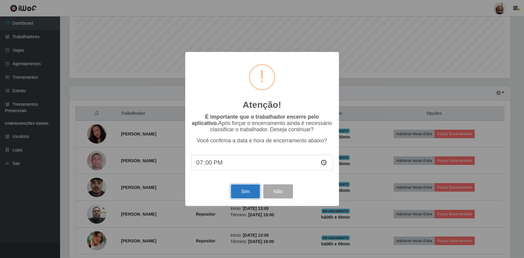
click at [245, 191] on button "Sim" at bounding box center [245, 191] width 29 height 14
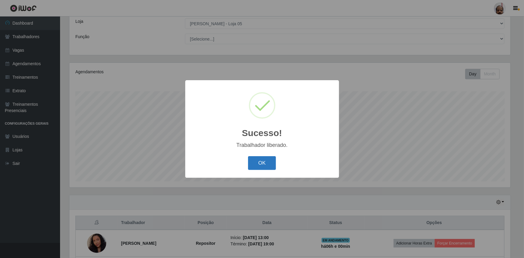
click at [262, 159] on button "OK" at bounding box center [262, 163] width 28 height 14
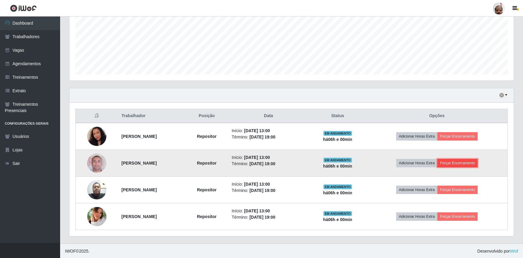
click at [467, 161] on button "Forçar Encerramento" at bounding box center [457, 163] width 40 height 8
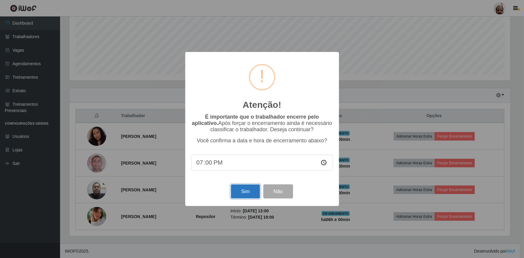
click at [243, 192] on button "Sim" at bounding box center [245, 191] width 29 height 14
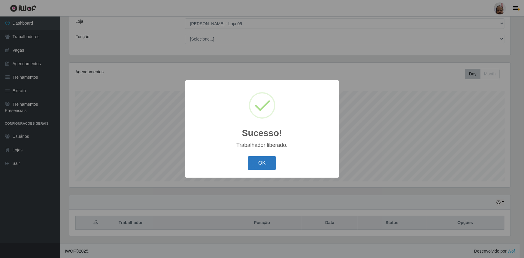
click at [261, 162] on button "OK" at bounding box center [262, 163] width 28 height 14
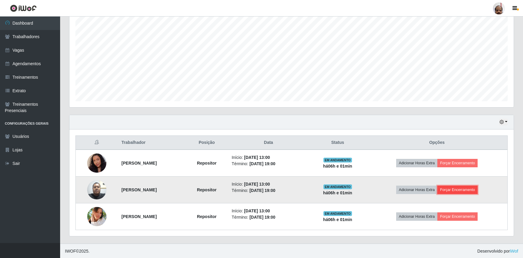
click at [467, 189] on button "Forçar Encerramento" at bounding box center [457, 190] width 40 height 8
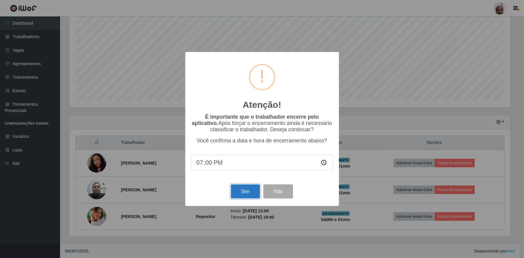
click at [245, 192] on button "Sim" at bounding box center [245, 191] width 29 height 14
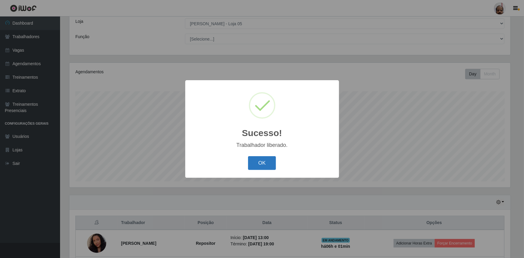
click at [264, 164] on button "OK" at bounding box center [262, 163] width 28 height 14
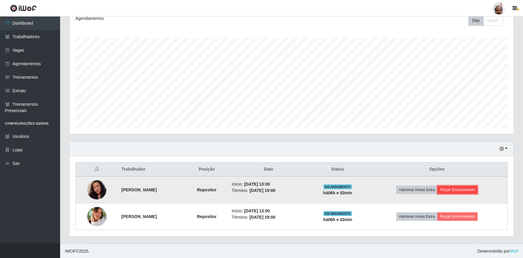
click at [460, 188] on button "Forçar Encerramento" at bounding box center [457, 190] width 40 height 8
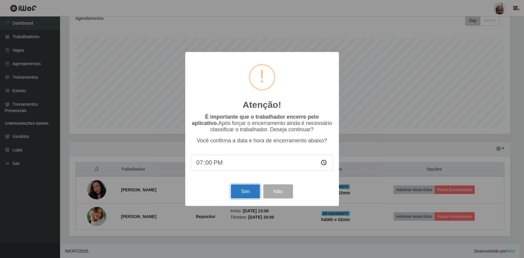
click at [246, 195] on button "Sim" at bounding box center [245, 191] width 29 height 14
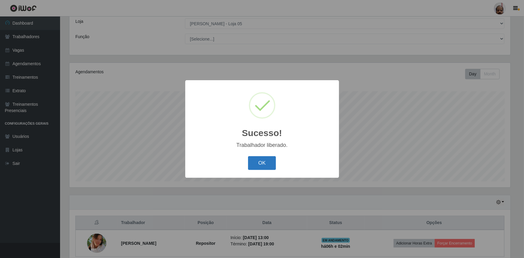
click at [261, 163] on button "OK" at bounding box center [262, 163] width 28 height 14
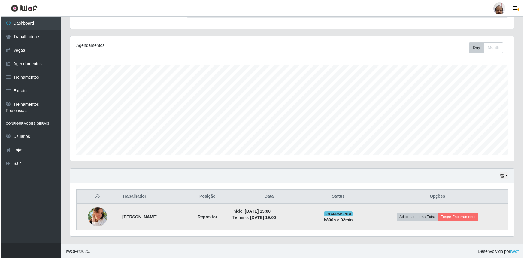
scroll to position [60, 0]
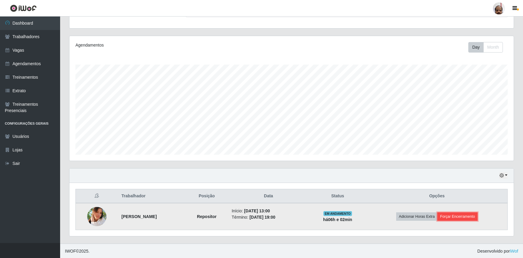
click at [457, 217] on button "Forçar Encerramento" at bounding box center [457, 216] width 40 height 8
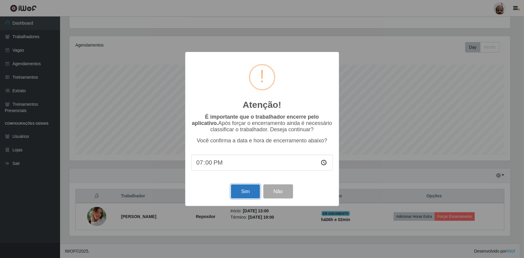
click at [242, 196] on button "Sim" at bounding box center [245, 191] width 29 height 14
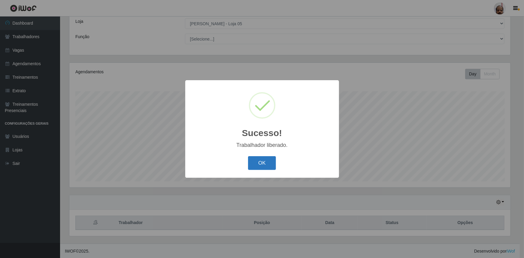
click at [264, 163] on button "OK" at bounding box center [262, 163] width 28 height 14
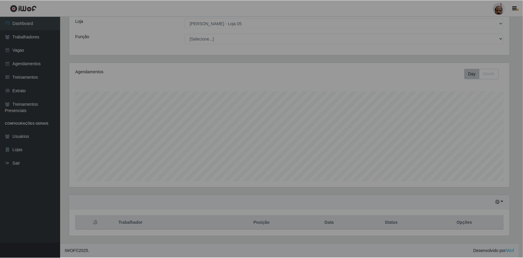
scroll to position [125, 444]
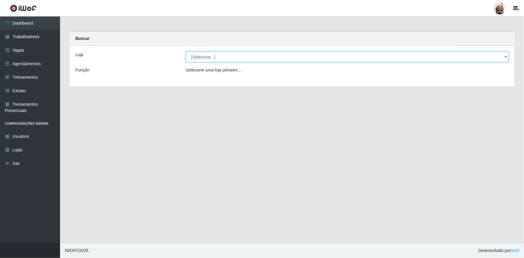
click at [194, 55] on select "[Selecione...] Mar Vermelho - Loja 05" at bounding box center [347, 57] width 323 height 11
select select "252"
click at [186, 52] on select "[Selecione...] Mar Vermelho - Loja 05" at bounding box center [347, 57] width 323 height 11
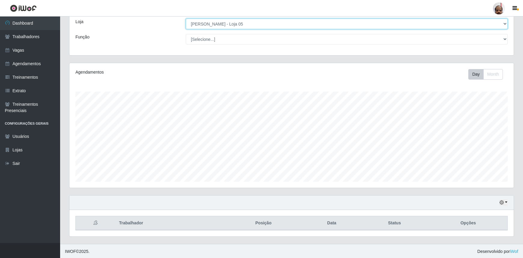
scroll to position [33, 0]
